Goal: Task Accomplishment & Management: Manage account settings

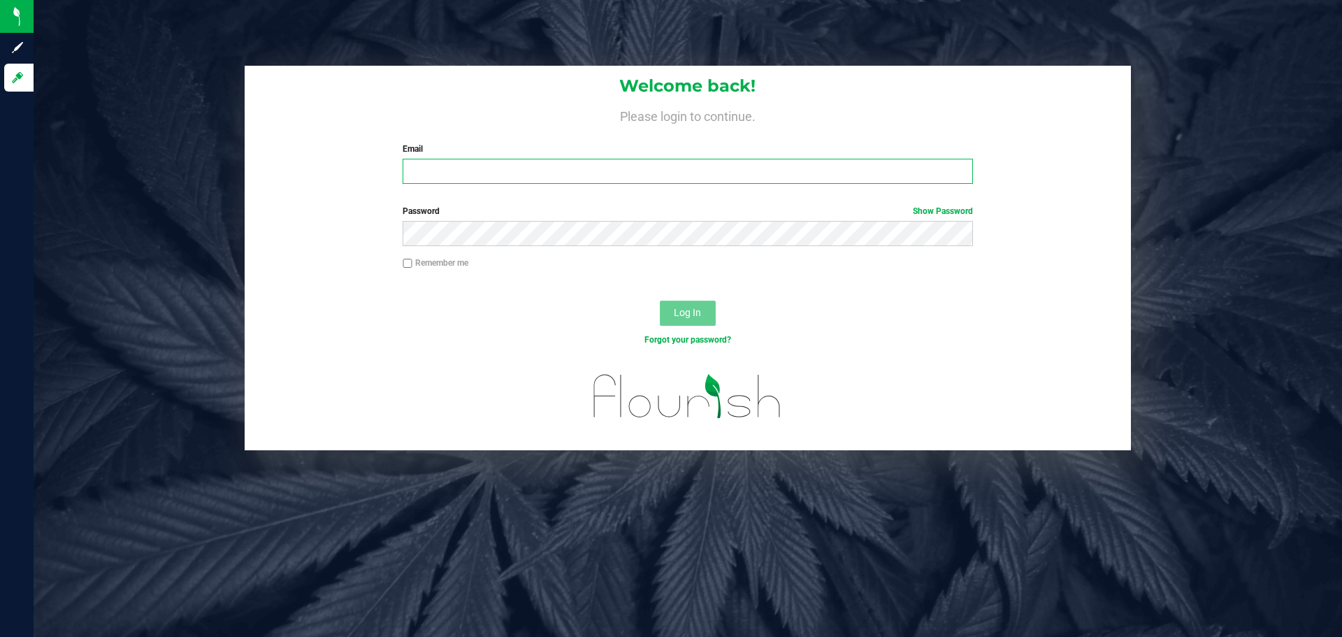
type input "[EMAIL_ADDRESS][DOMAIN_NAME]"
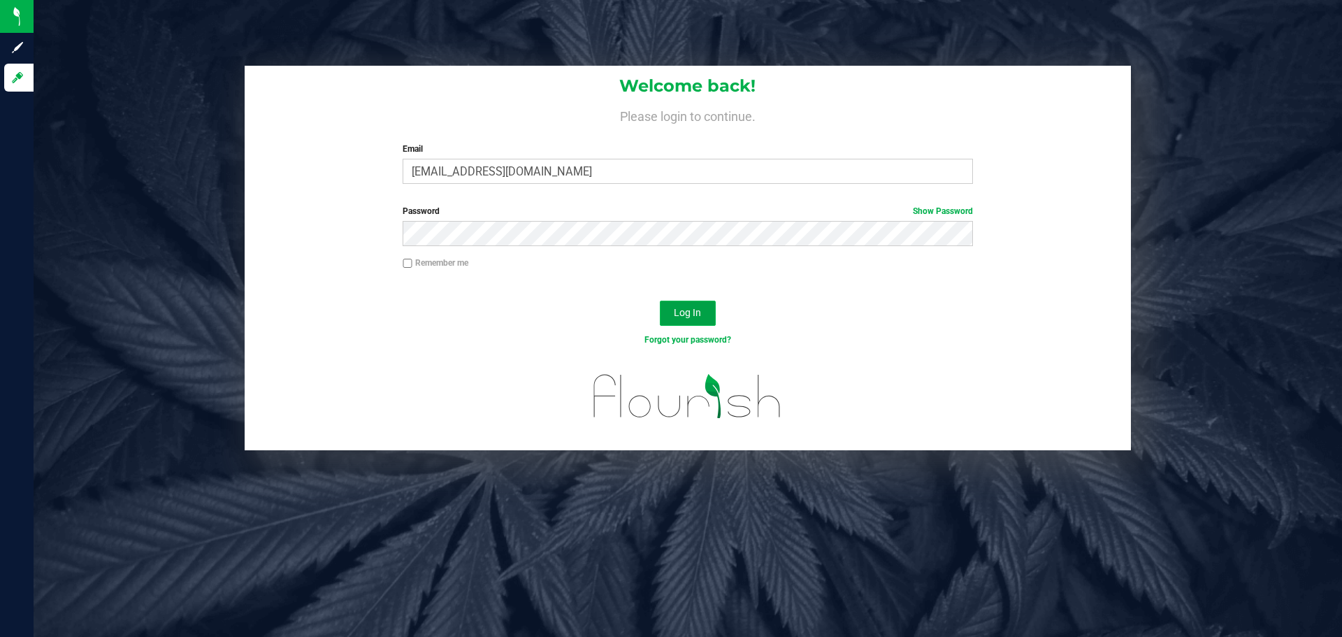
click at [714, 311] on button "Log In" at bounding box center [688, 313] width 56 height 25
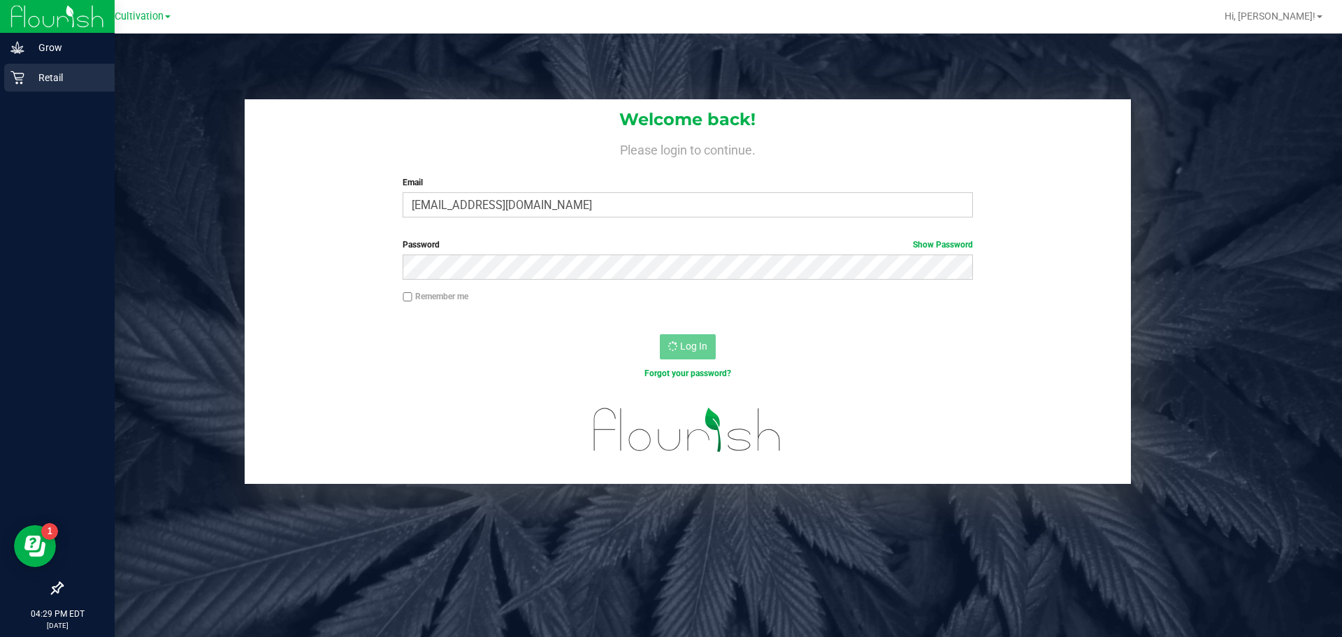
click at [22, 82] on icon at bounding box center [16, 77] width 13 height 13
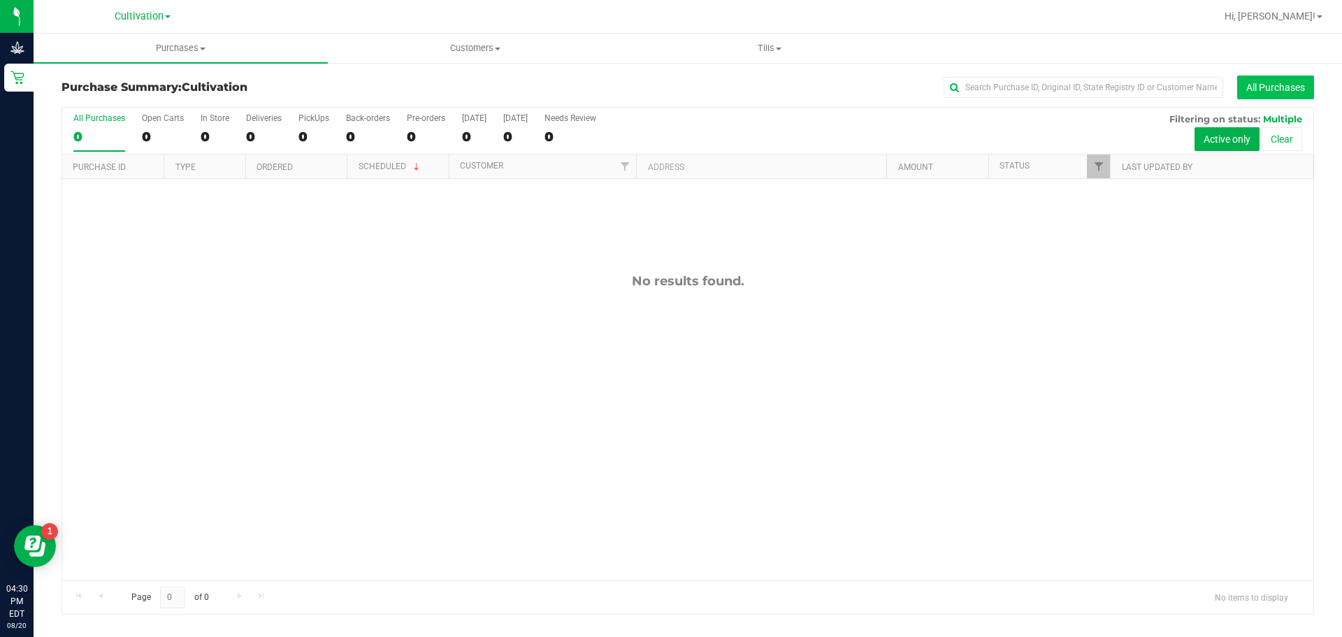
click at [1263, 81] on button "All Purchases" at bounding box center [1275, 88] width 77 height 24
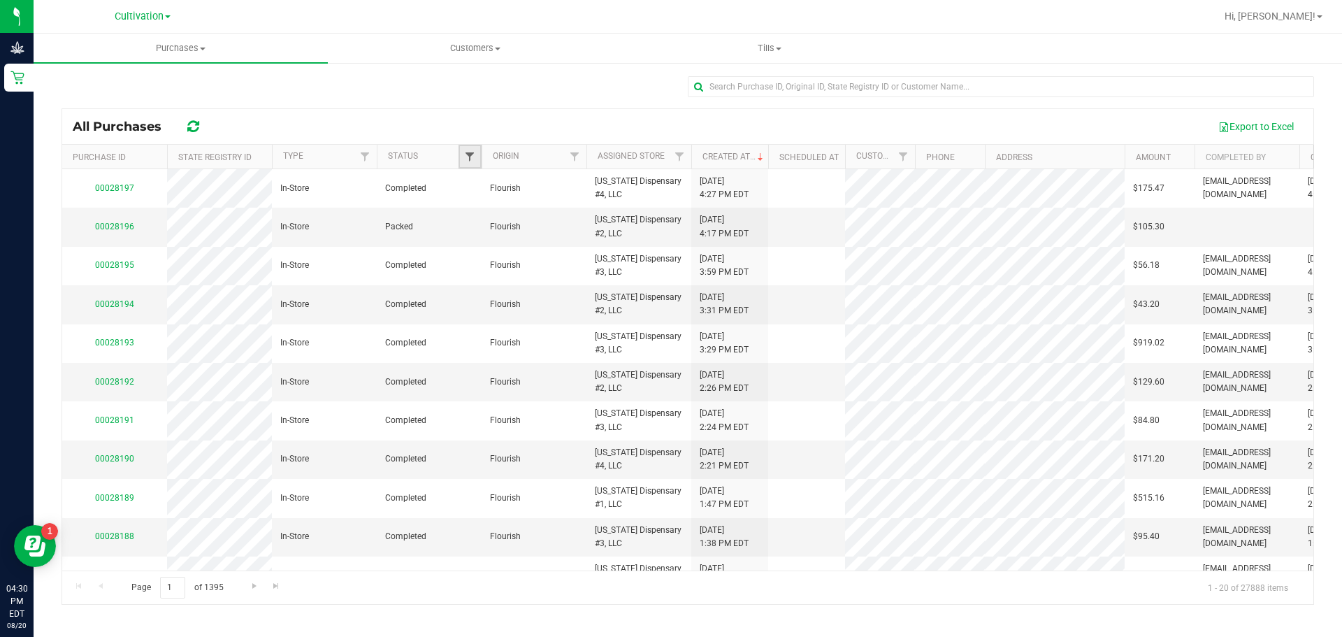
click at [466, 161] on span "Filter" at bounding box center [469, 156] width 11 height 11
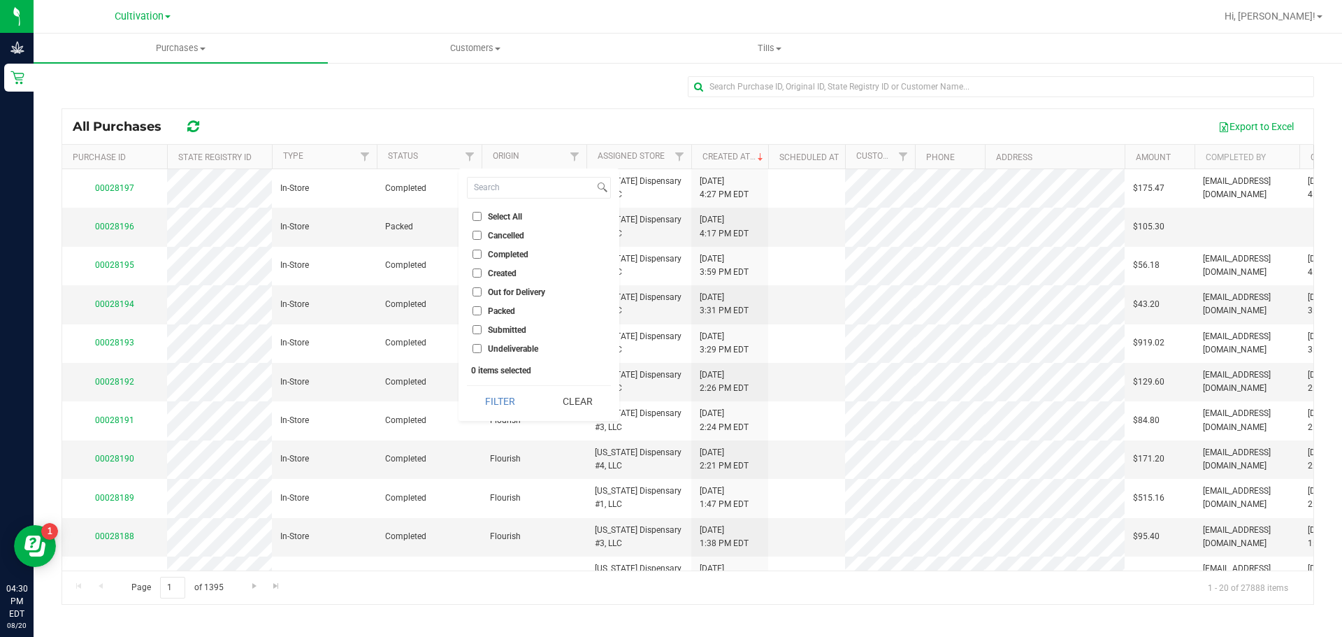
click at [478, 252] on input "Completed" at bounding box center [477, 254] width 9 height 9
checkbox input "true"
click at [506, 402] on button "Filter" at bounding box center [500, 401] width 67 height 31
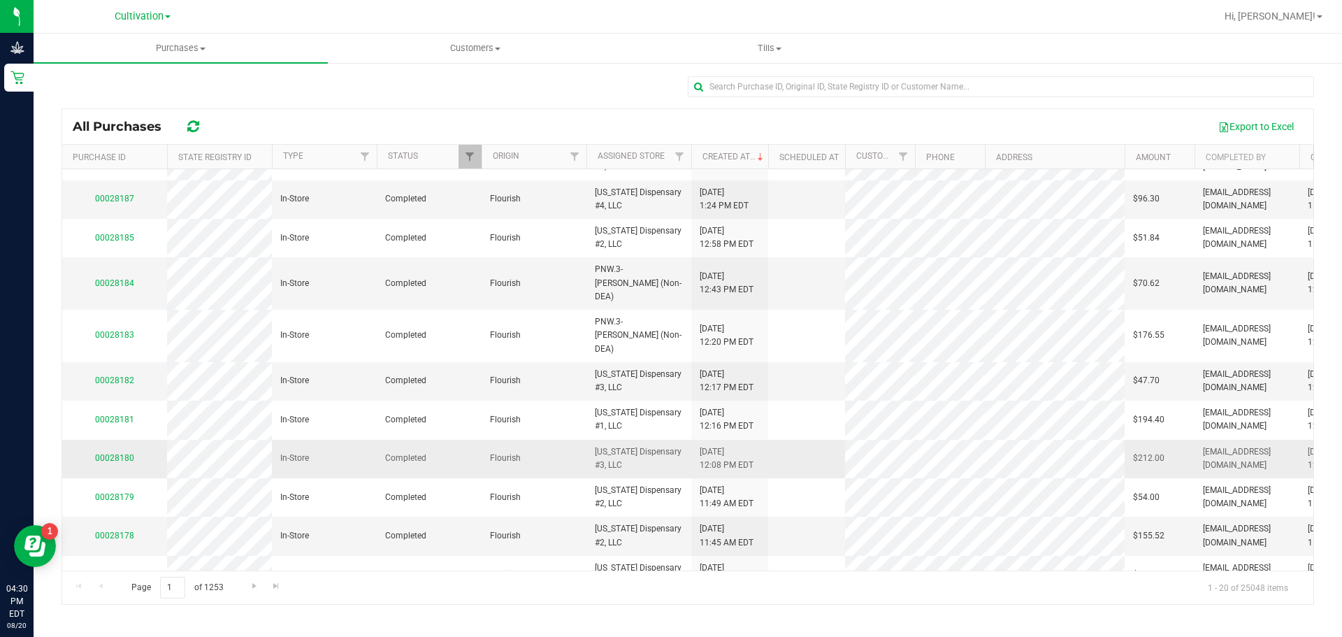
scroll to position [373, 0]
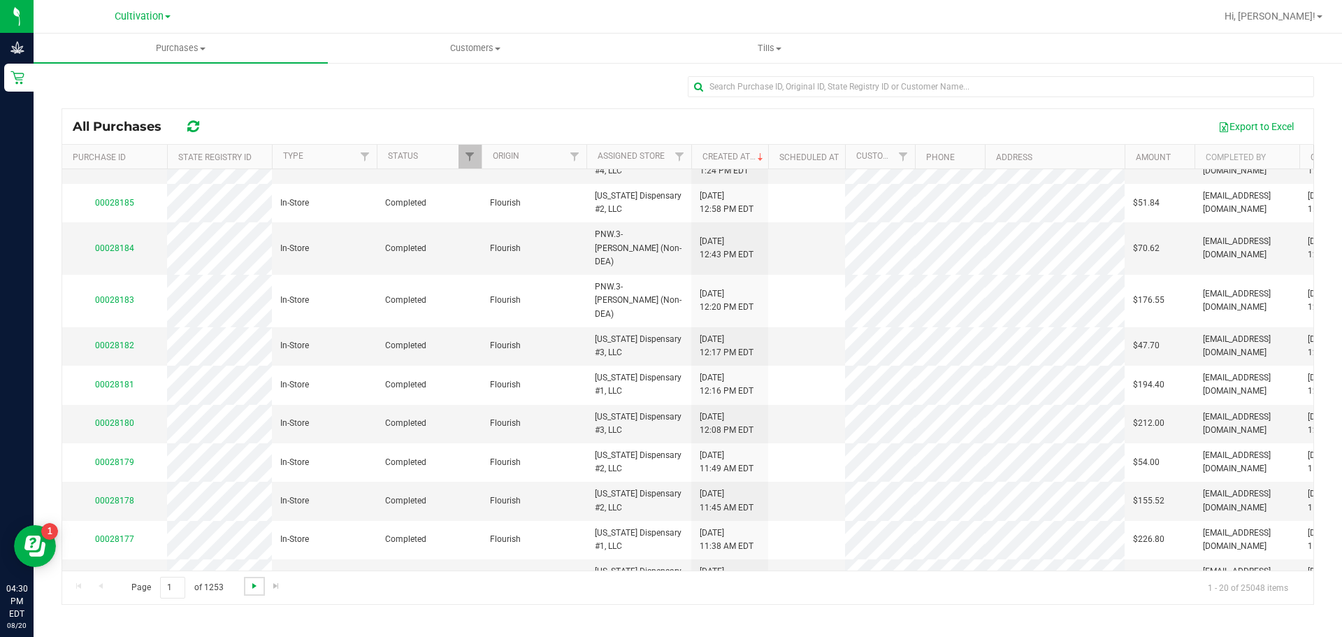
click at [249, 588] on span "Go to the next page" at bounding box center [254, 585] width 11 height 11
